Goal: Task Accomplishment & Management: Manage account settings

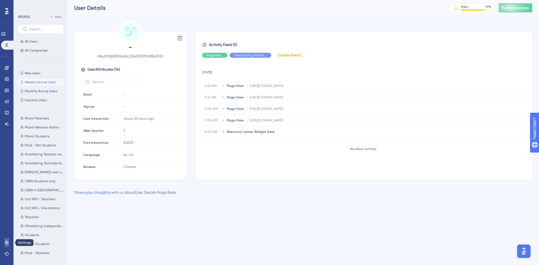
click at [9, 246] on link at bounding box center [6, 242] width 4 height 9
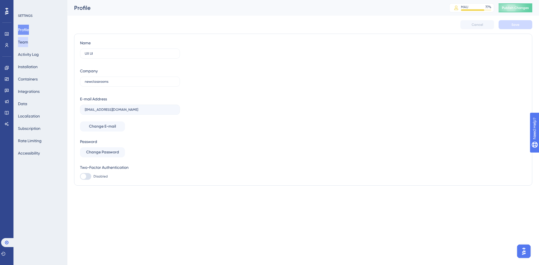
click at [28, 44] on button "Team" at bounding box center [23, 42] width 10 height 10
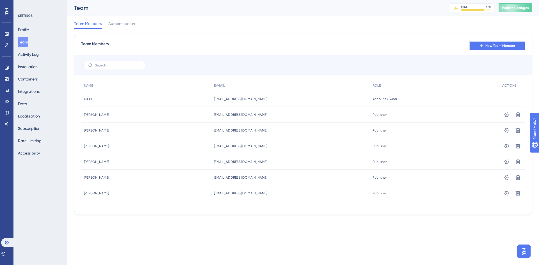
click at [482, 48] on icon at bounding box center [481, 46] width 4 height 4
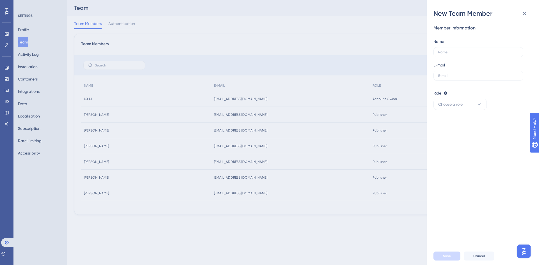
click at [534, 183] on div "Member Information Name E-mail Role Editor: Create & edit materials Publisher: …" at bounding box center [484, 132] width 103 height 229
click at [449, 75] on input "text" at bounding box center [478, 76] width 80 height 4
paste input "[EMAIL_ADDRESS][DOMAIN_NAME]"
type input "[EMAIL_ADDRESS][DOMAIN_NAME]"
click at [450, 53] on input "text" at bounding box center [478, 52] width 80 height 4
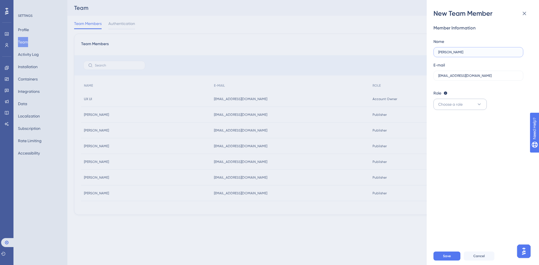
type input "[PERSON_NAME]"
click at [467, 110] on button "Choose a role" at bounding box center [459, 104] width 53 height 11
click at [463, 134] on div "Publisher Publisher" at bounding box center [460, 132] width 46 height 11
click at [448, 256] on span "Save" at bounding box center [447, 256] width 8 height 4
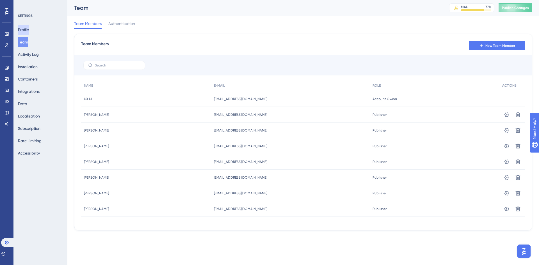
click at [28, 30] on button "Profile" at bounding box center [23, 30] width 11 height 10
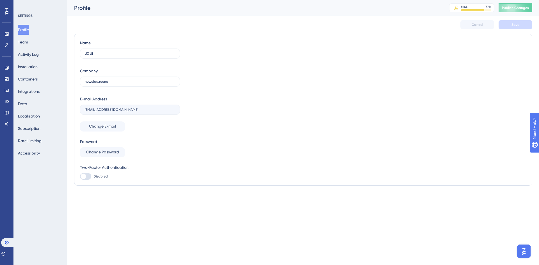
click at [177, 0] on html "Performance Users Engagement Widgets Feedback Product Updates Knowledge Base AI…" at bounding box center [269, 0] width 539 height 0
click at [6, 11] on icon at bounding box center [6, 11] width 3 height 7
